Goal: Task Accomplishment & Management: Complete application form

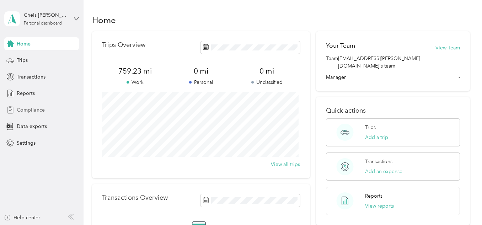
click at [43, 114] on div "Compliance" at bounding box center [41, 109] width 75 height 13
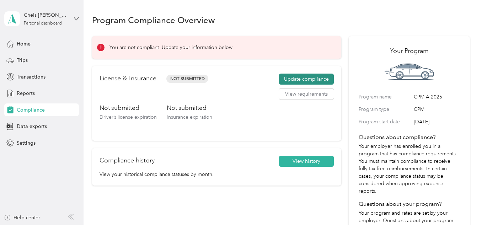
click at [312, 80] on button "Update compliance" at bounding box center [306, 79] width 55 height 11
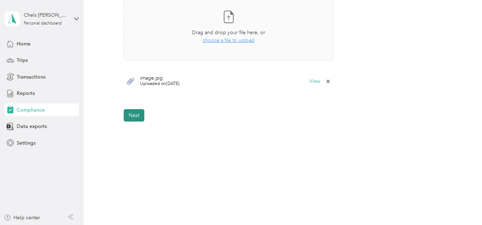
click at [134, 119] on button "Next" at bounding box center [134, 115] width 21 height 12
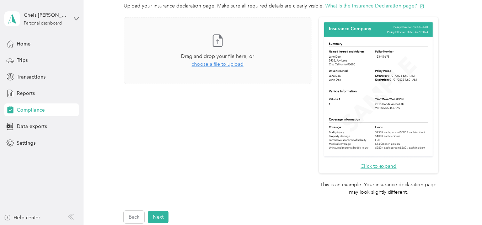
scroll to position [173, 0]
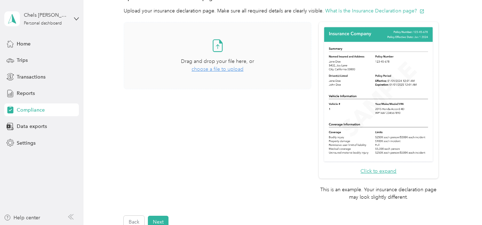
click at [217, 69] on span "choose a file to upload" at bounding box center [218, 69] width 52 height 6
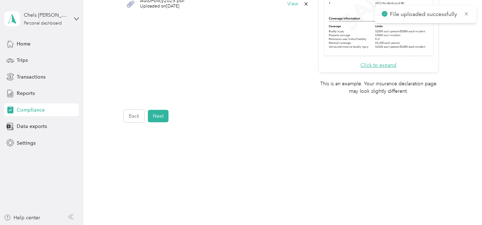
scroll to position [279, 0]
click at [158, 114] on button "Next" at bounding box center [158, 115] width 21 height 12
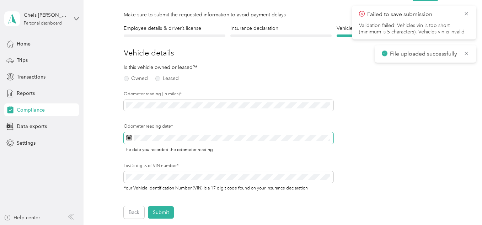
scroll to position [9, 0]
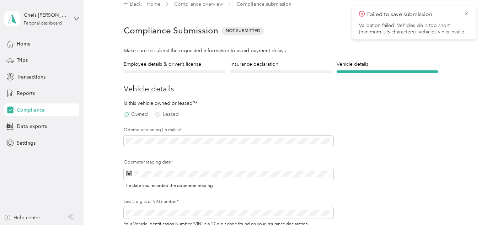
click at [131, 115] on label "Owned" at bounding box center [136, 114] width 24 height 5
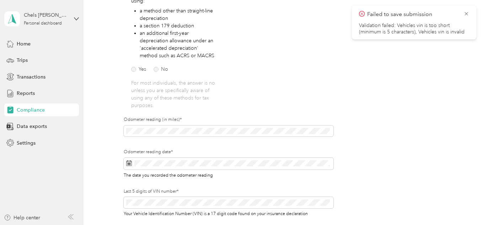
scroll to position [187, 0]
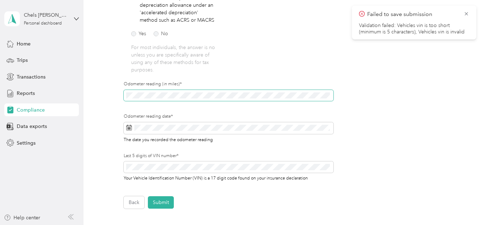
click at [173, 99] on span at bounding box center [229, 95] width 210 height 11
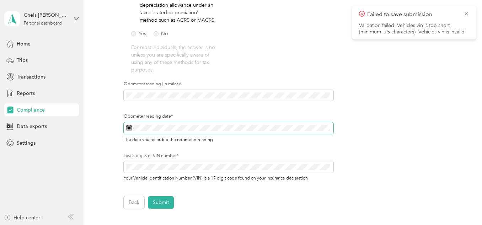
click at [183, 124] on span at bounding box center [229, 128] width 210 height 12
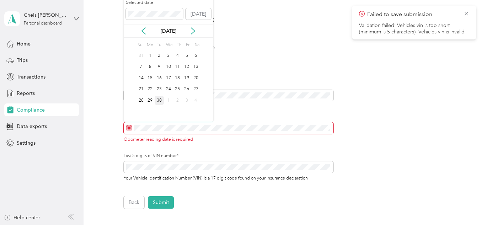
click at [160, 103] on div "30" at bounding box center [159, 100] width 9 height 9
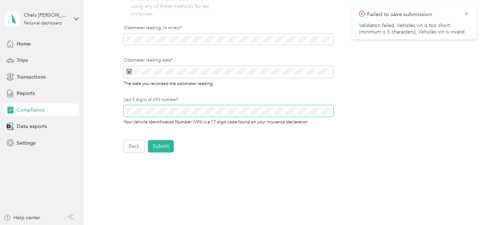
scroll to position [258, 0]
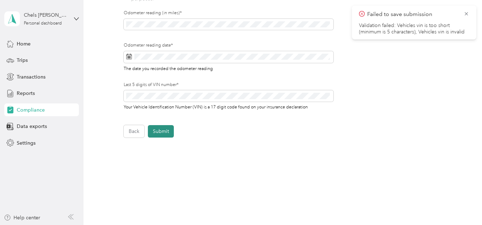
click at [155, 134] on button "Submit" at bounding box center [161, 131] width 26 height 12
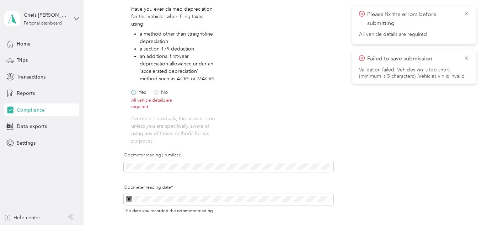
scroll to position [92, 0]
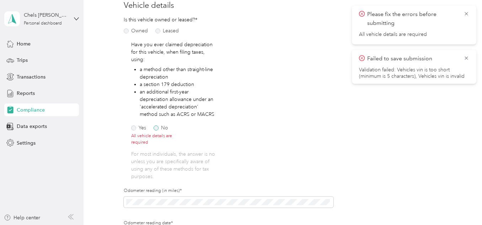
click at [163, 127] on label "No" at bounding box center [161, 127] width 15 height 5
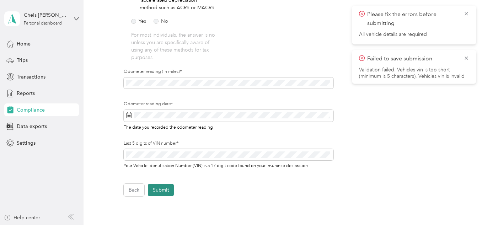
click at [163, 191] on button "Submit" at bounding box center [161, 190] width 26 height 12
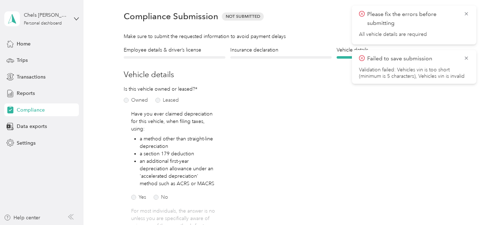
scroll to position [9, 0]
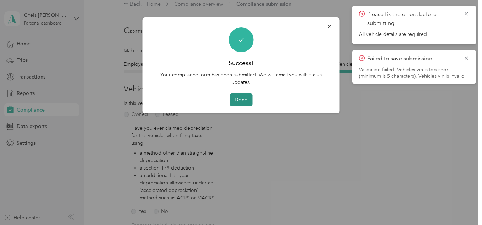
click at [232, 100] on button "Done" at bounding box center [241, 99] width 23 height 12
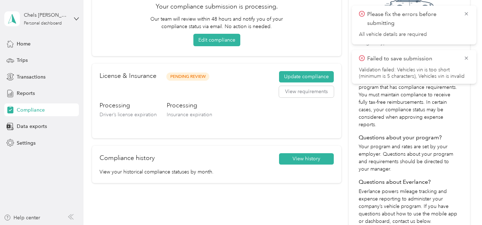
scroll to position [80, 0]
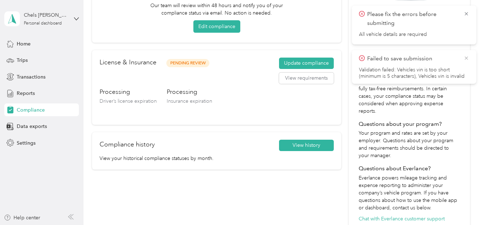
click at [467, 58] on icon at bounding box center [466, 58] width 6 height 6
click at [467, 11] on icon at bounding box center [466, 14] width 6 height 6
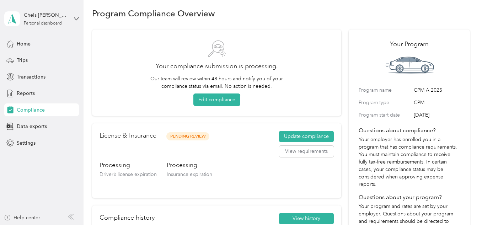
scroll to position [0, 0]
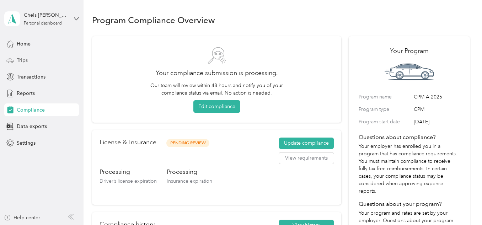
click at [27, 64] on div "Trips" at bounding box center [41, 60] width 75 height 13
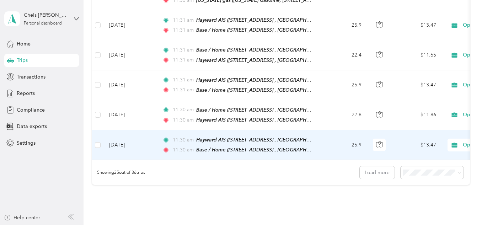
scroll to position [754, 0]
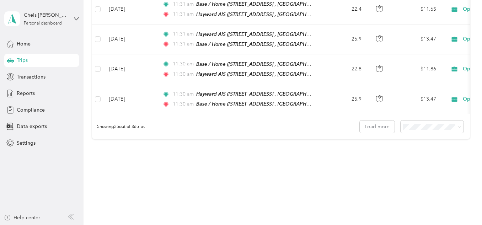
click at [420, 139] on span "50 per load" at bounding box center [417, 137] width 26 height 6
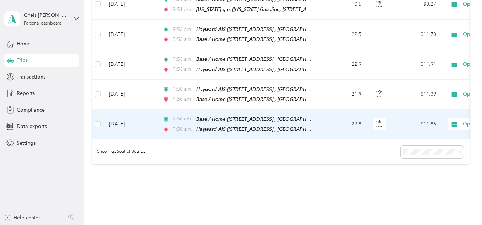
scroll to position [1076, 0]
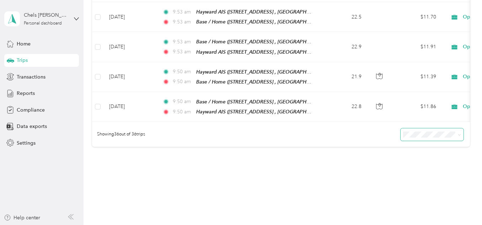
click at [419, 128] on span at bounding box center [431, 134] width 63 height 12
click at [416, 149] on span "100 per load" at bounding box center [418, 152] width 29 height 6
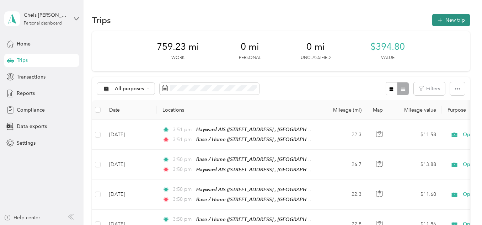
click at [449, 18] on button "New trip" at bounding box center [451, 20] width 38 height 12
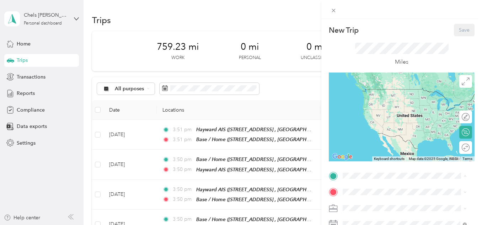
click at [380, 109] on span "[STREET_ADDRESS], [GEOGRAPHIC_DATA], [GEOGRAPHIC_DATA], [GEOGRAPHIC_DATA]" at bounding box center [408, 104] width 105 height 14
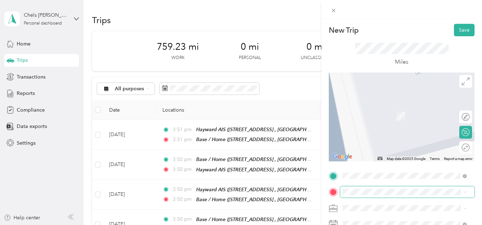
click at [362, 195] on span at bounding box center [407, 191] width 134 height 11
click at [361, 146] on span "[STREET_ADDRESS][GEOGRAPHIC_DATA], [GEOGRAPHIC_DATA]" at bounding box center [405, 150] width 98 height 14
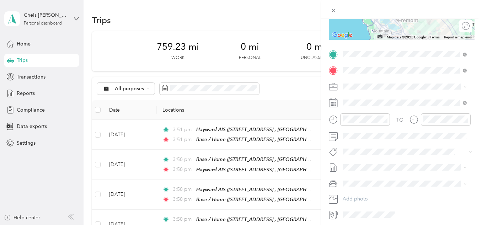
scroll to position [42, 0]
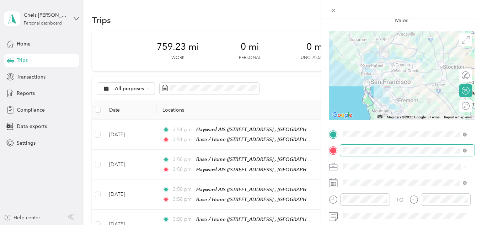
click at [356, 155] on span at bounding box center [407, 150] width 134 height 11
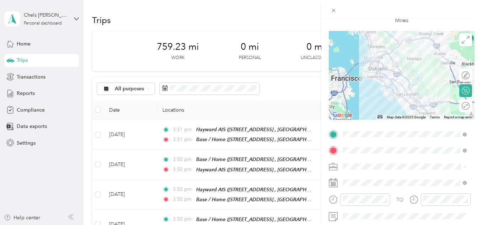
click at [391, 73] on div at bounding box center [402, 75] width 146 height 89
click at [392, 72] on div at bounding box center [402, 75] width 146 height 89
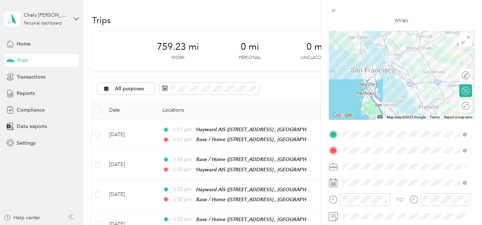
click at [400, 76] on div at bounding box center [402, 75] width 146 height 89
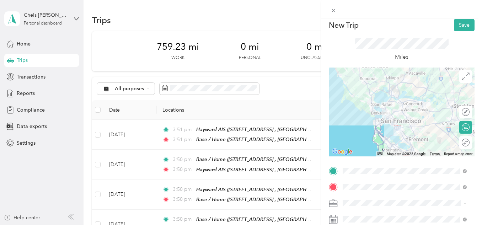
scroll to position [0, 0]
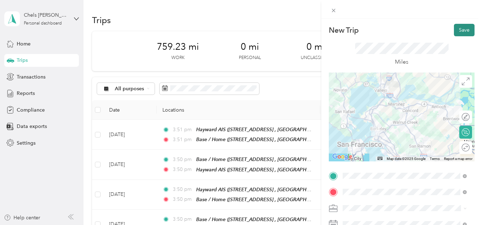
click at [459, 28] on button "Save" at bounding box center [464, 30] width 21 height 12
